Goal: Find specific page/section: Find specific page/section

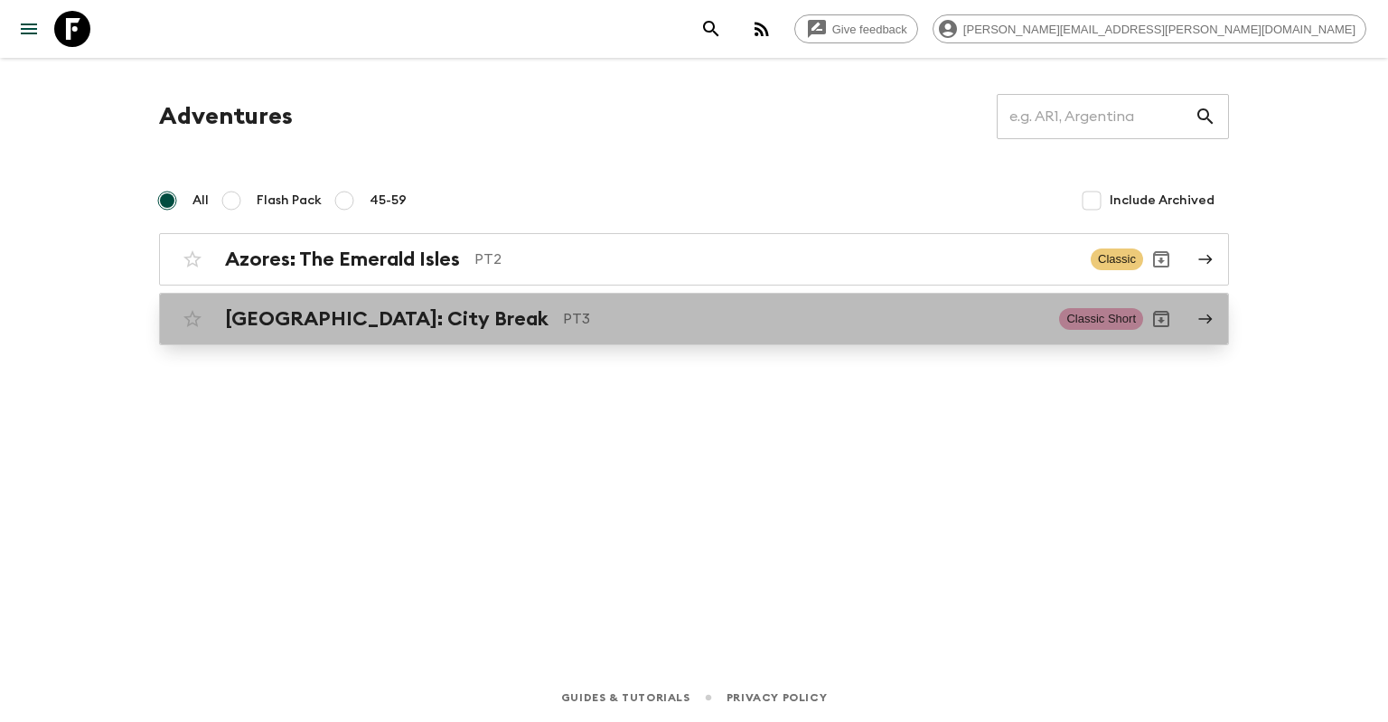
click at [298, 312] on h2 "[GEOGRAPHIC_DATA]: City Break" at bounding box center [386, 318] width 323 height 23
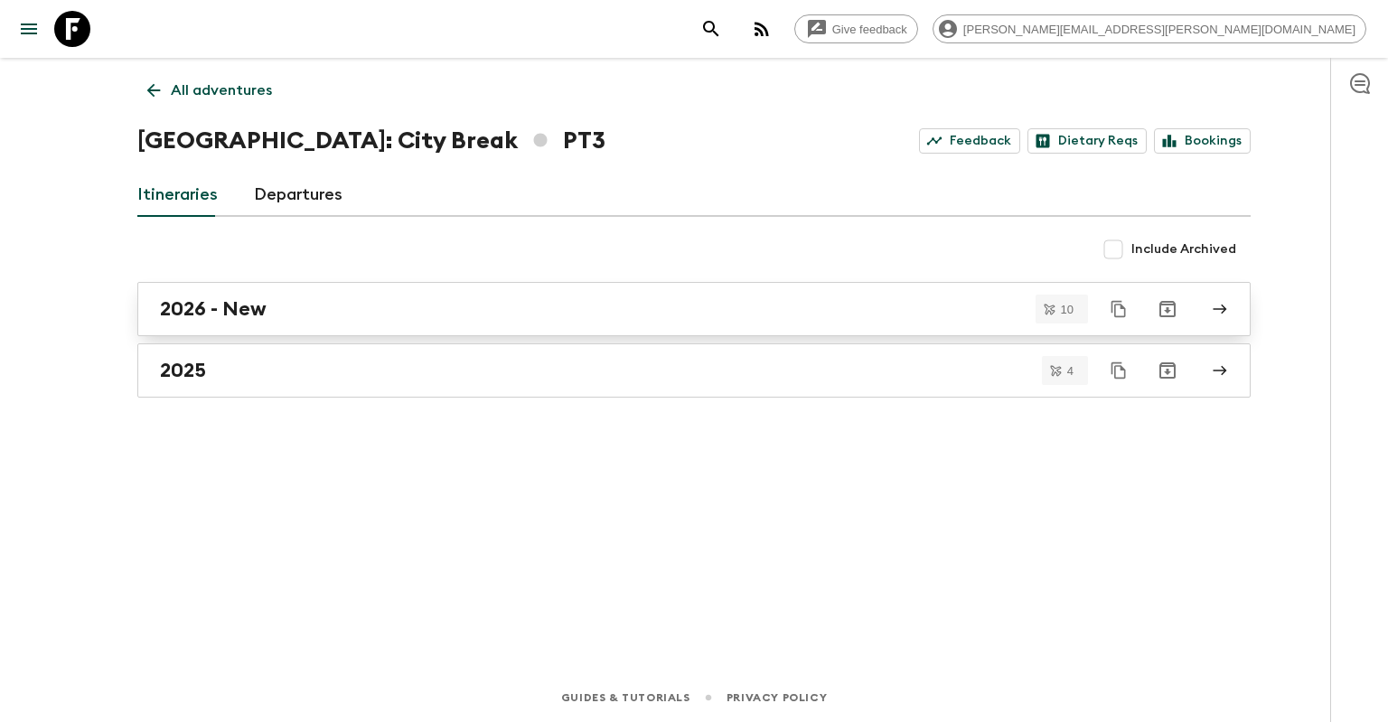
click at [305, 313] on div "2026 - New" at bounding box center [676, 308] width 1033 height 23
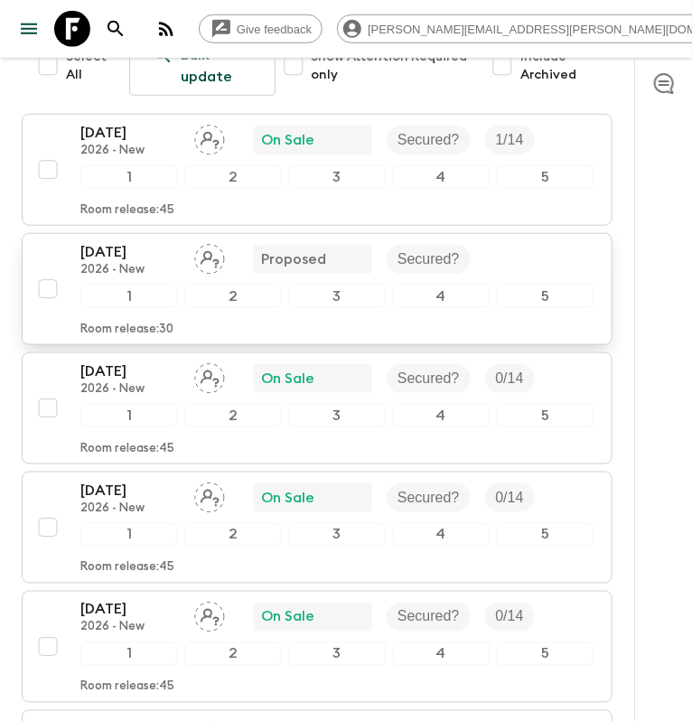
scroll to position [381, 0]
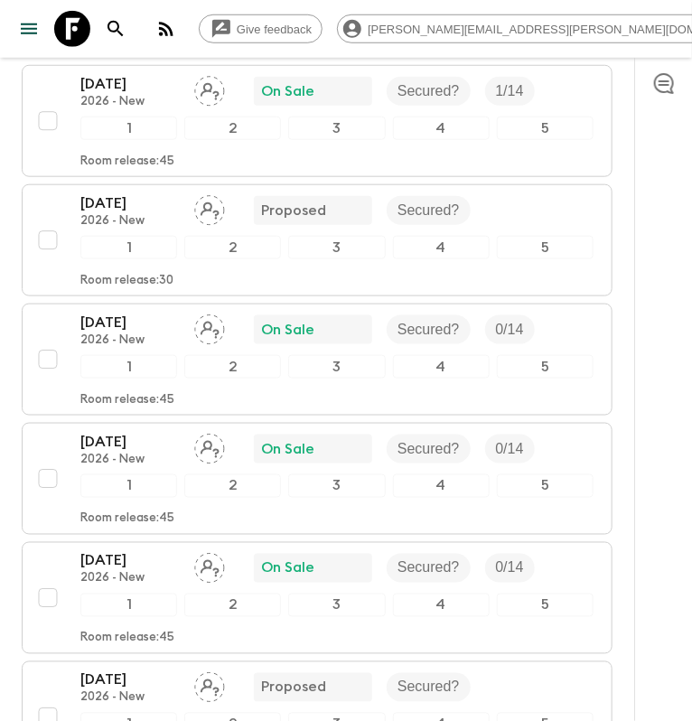
click at [667, 407] on div at bounding box center [663, 389] width 58 height 663
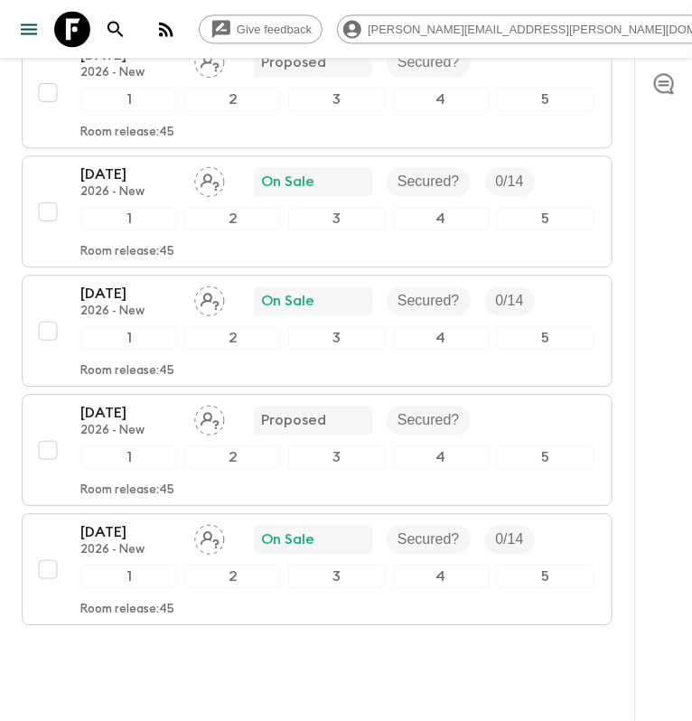
scroll to position [1048, 0]
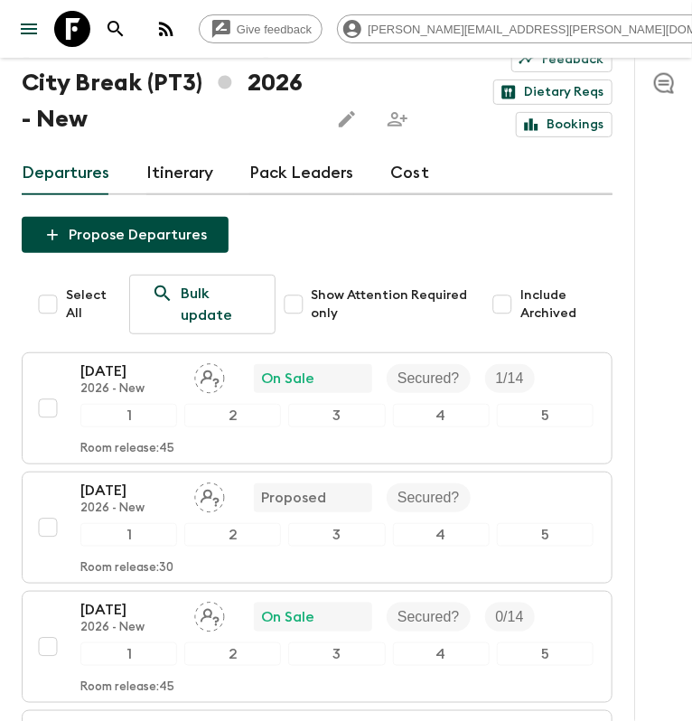
scroll to position [92, 0]
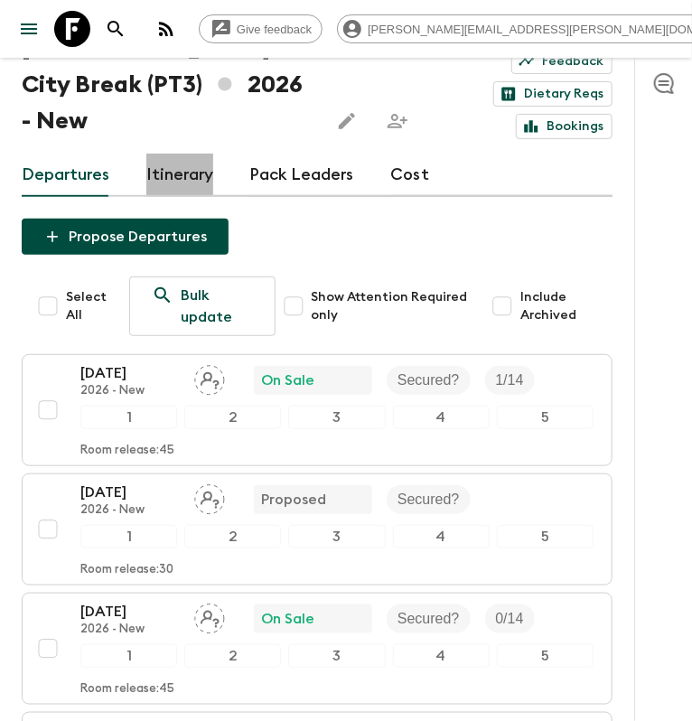
click at [187, 163] on link "Itinerary" at bounding box center [179, 175] width 67 height 43
